Goal: Find specific page/section: Find specific page/section

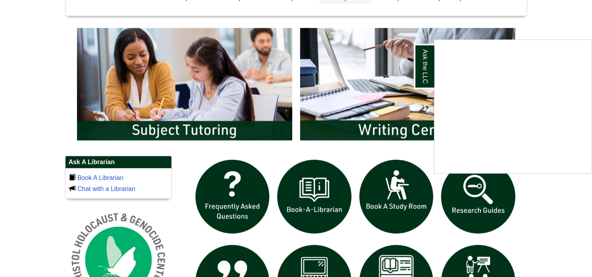
scroll to position [395, 0]
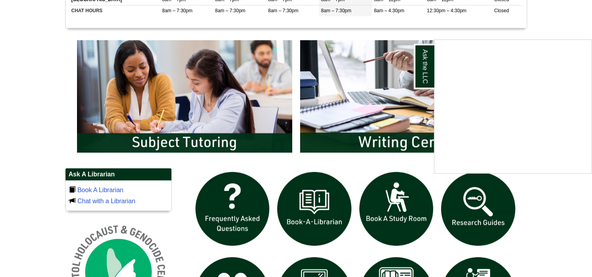
click at [390, 140] on div "Ask the LLC" at bounding box center [296, 138] width 592 height 277
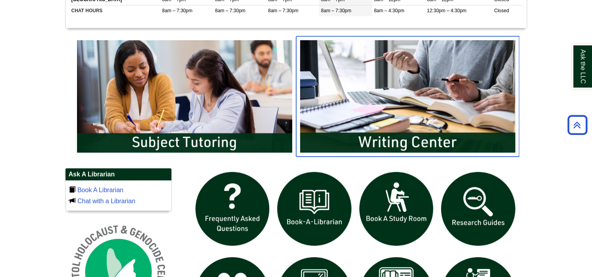
click at [404, 112] on img "slideshow" at bounding box center [407, 96] width 223 height 120
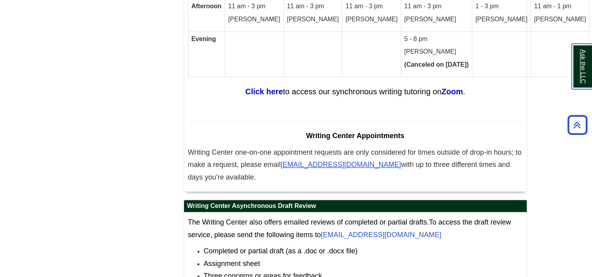
scroll to position [4954, 0]
